Goal: Information Seeking & Learning: Understand process/instructions

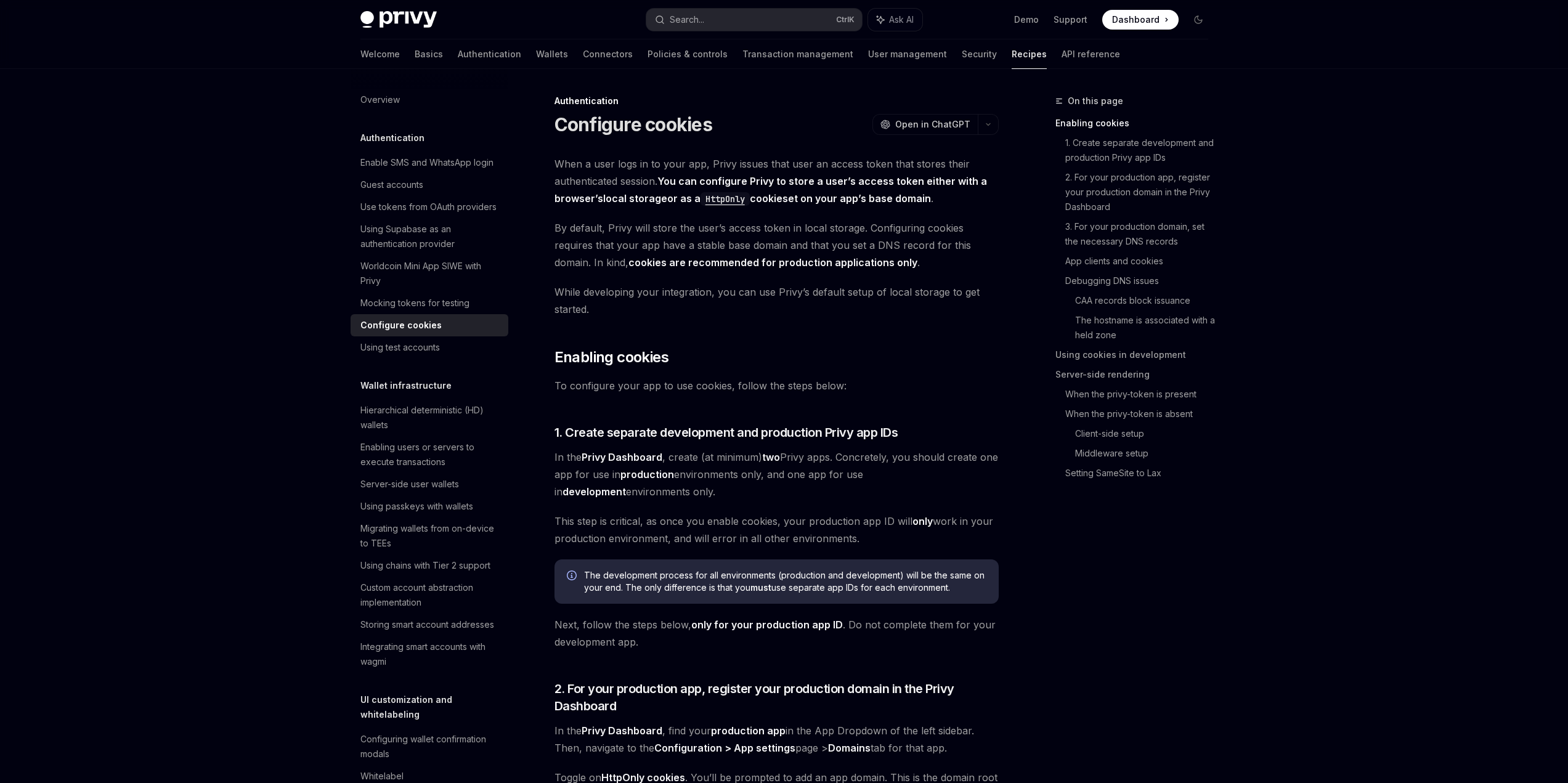
click at [1169, 311] on link "CAA records block issuance" at bounding box center [1147, 300] width 143 height 20
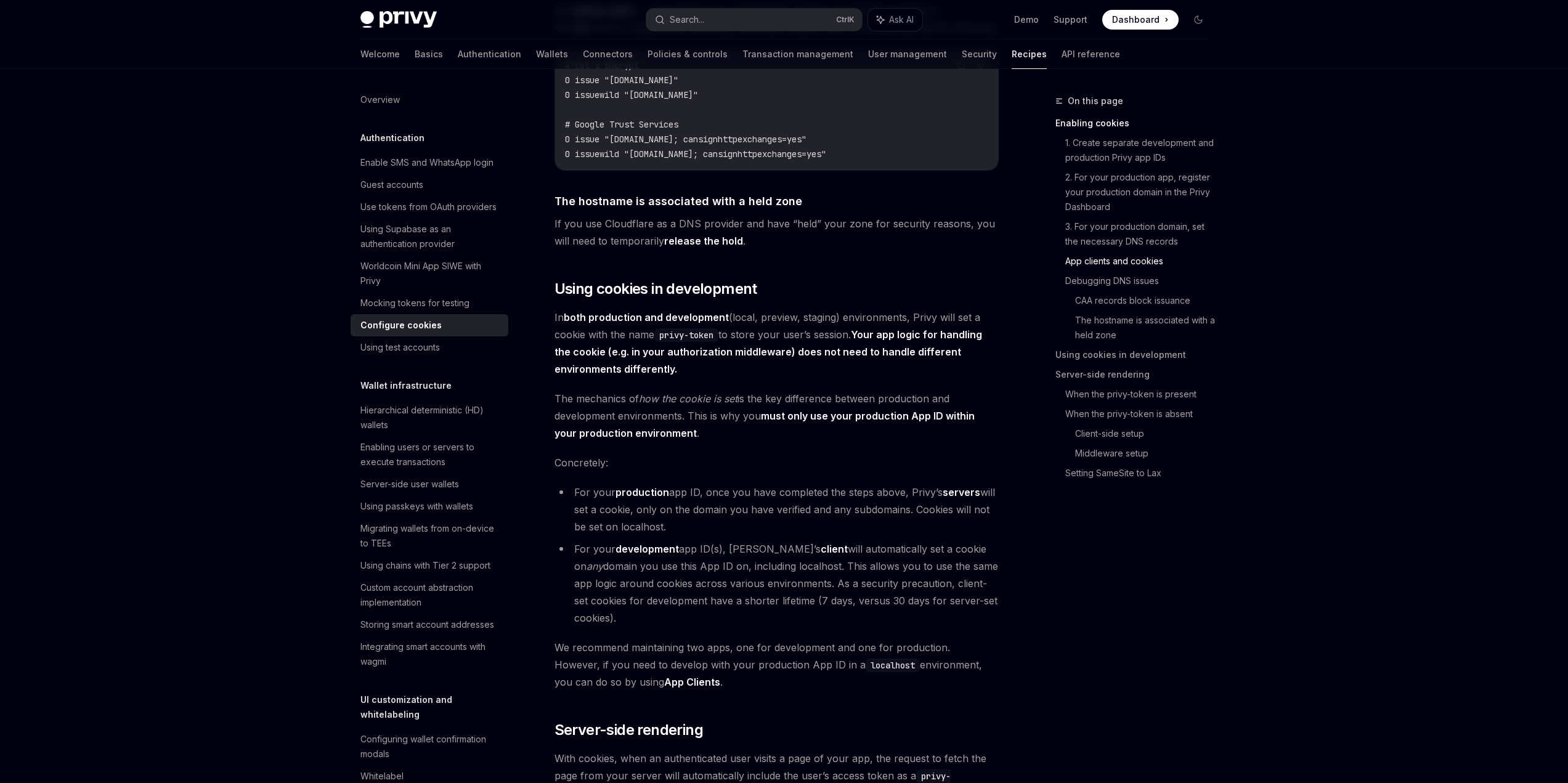
scroll to position [1910, 0]
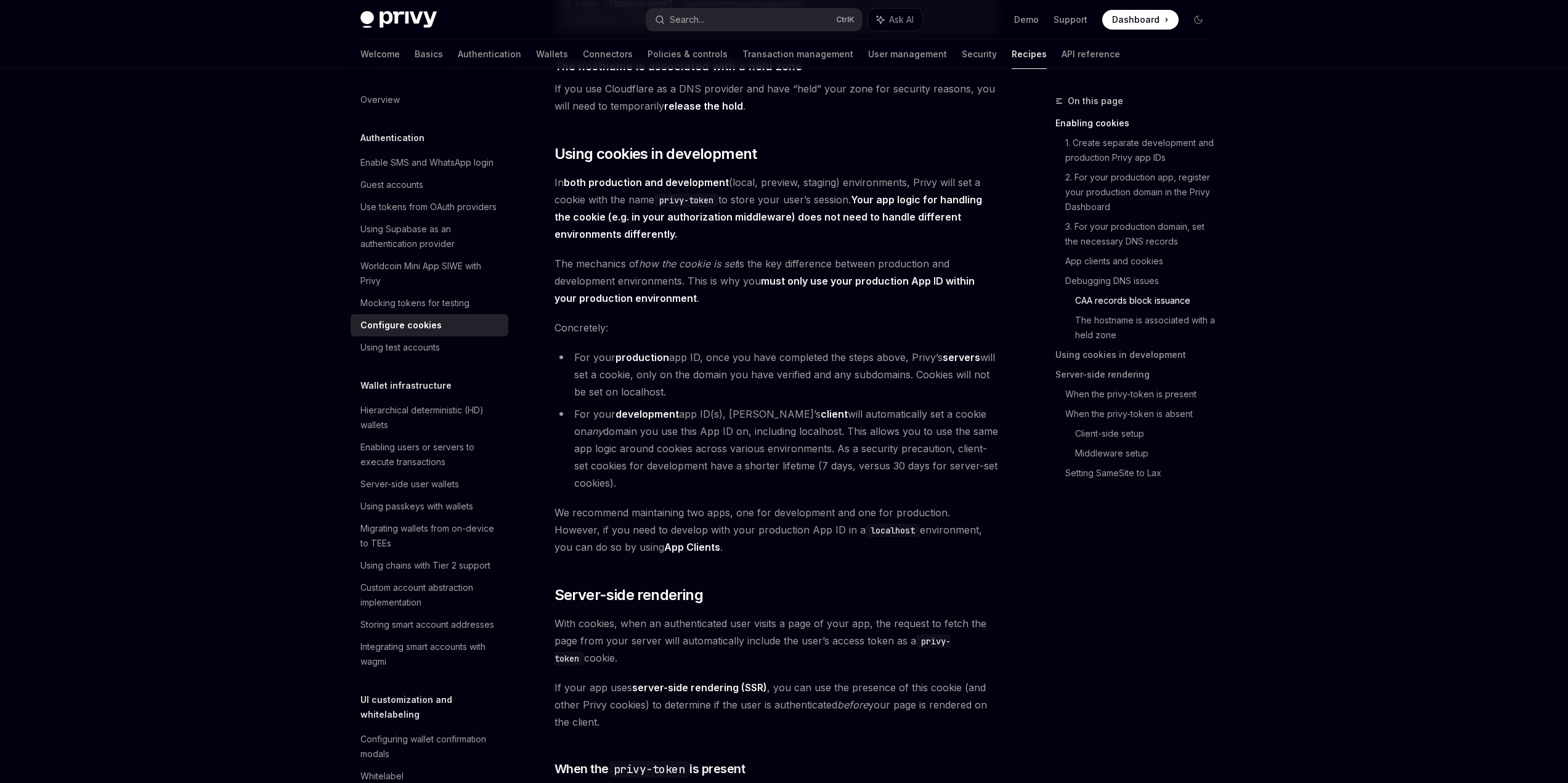
drag, startPoint x: 491, startPoint y: 153, endPoint x: 586, endPoint y: 199, distance: 105.6
click at [586, 199] on div "Authentication Configure cookies OpenAI Open in ChatGPT OpenAI Open in ChatGPT …" at bounding box center [661, 552] width 680 height 4737
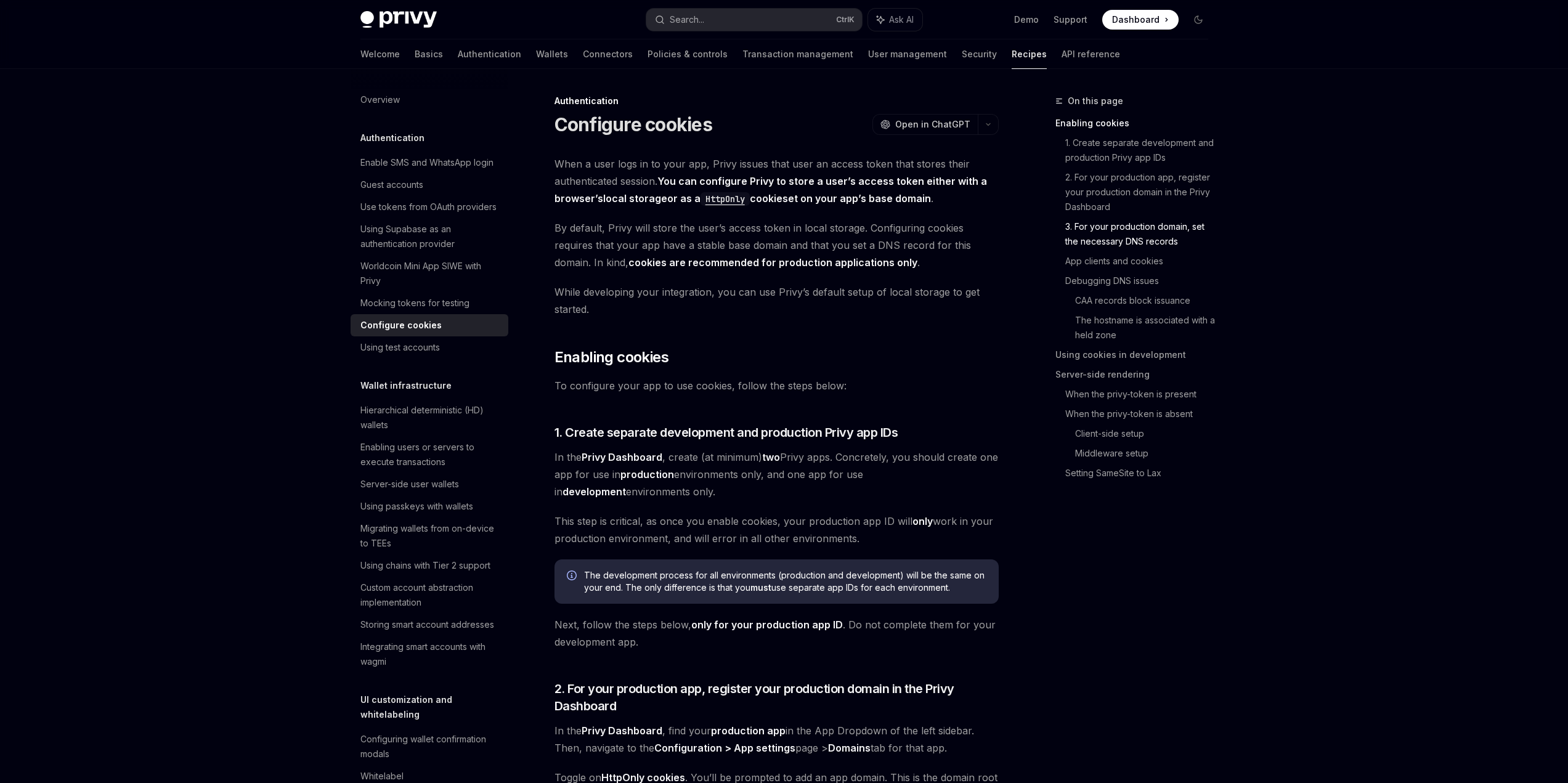
scroll to position [1417, 0]
